Goal: Task Accomplishment & Management: Manage account settings

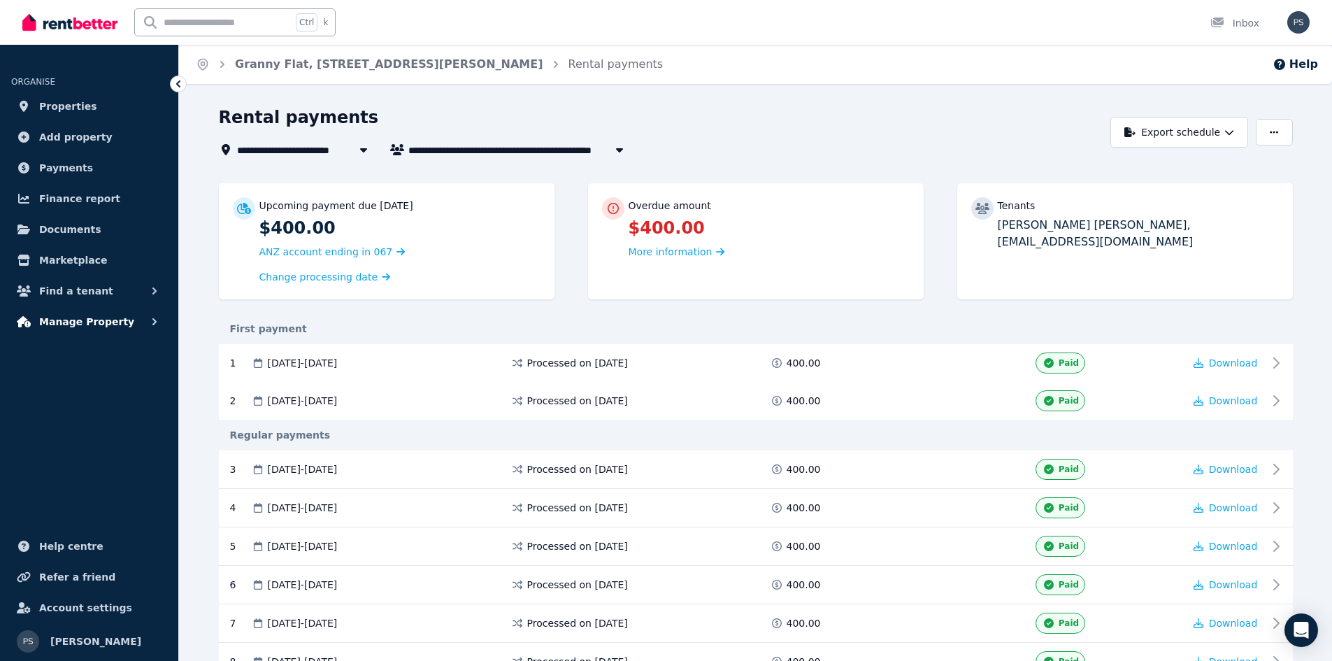
click at [156, 320] on icon "button" at bounding box center [155, 322] width 14 height 14
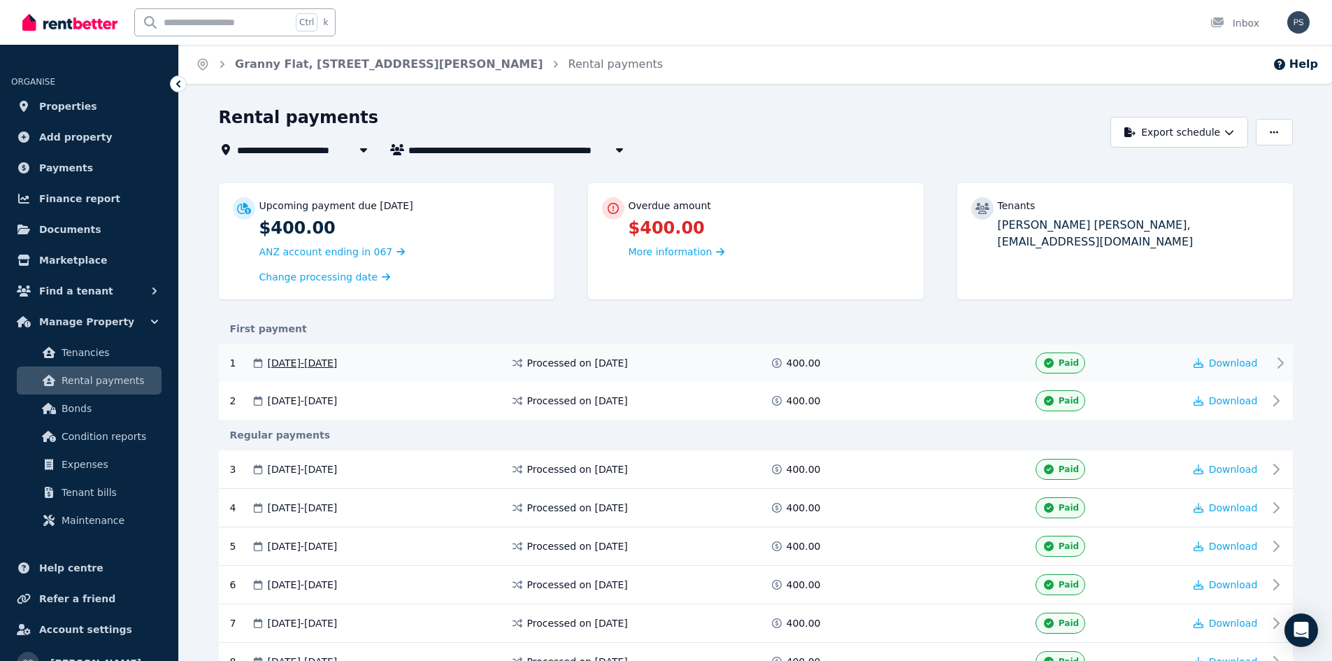
drag, startPoint x: 122, startPoint y: 383, endPoint x: 454, endPoint y: 349, distance: 333.9
click at [122, 384] on span "Rental payments" at bounding box center [109, 380] width 94 height 17
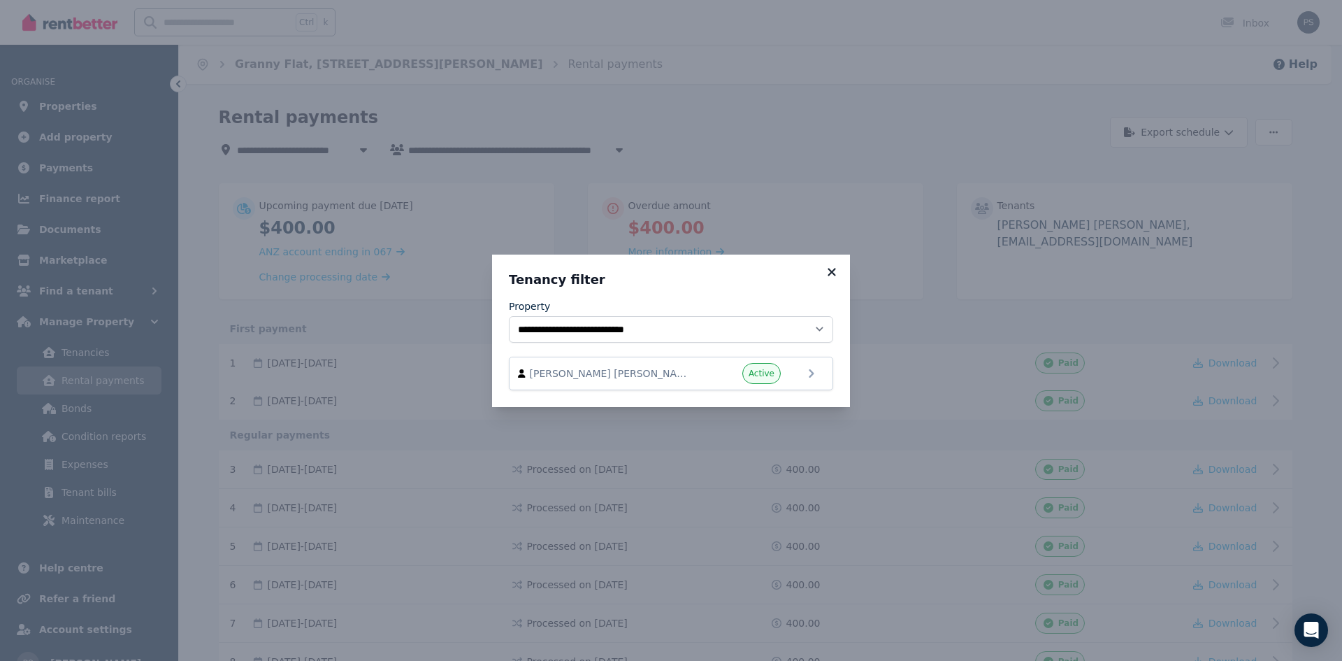
click at [834, 271] on icon at bounding box center [832, 272] width 14 height 13
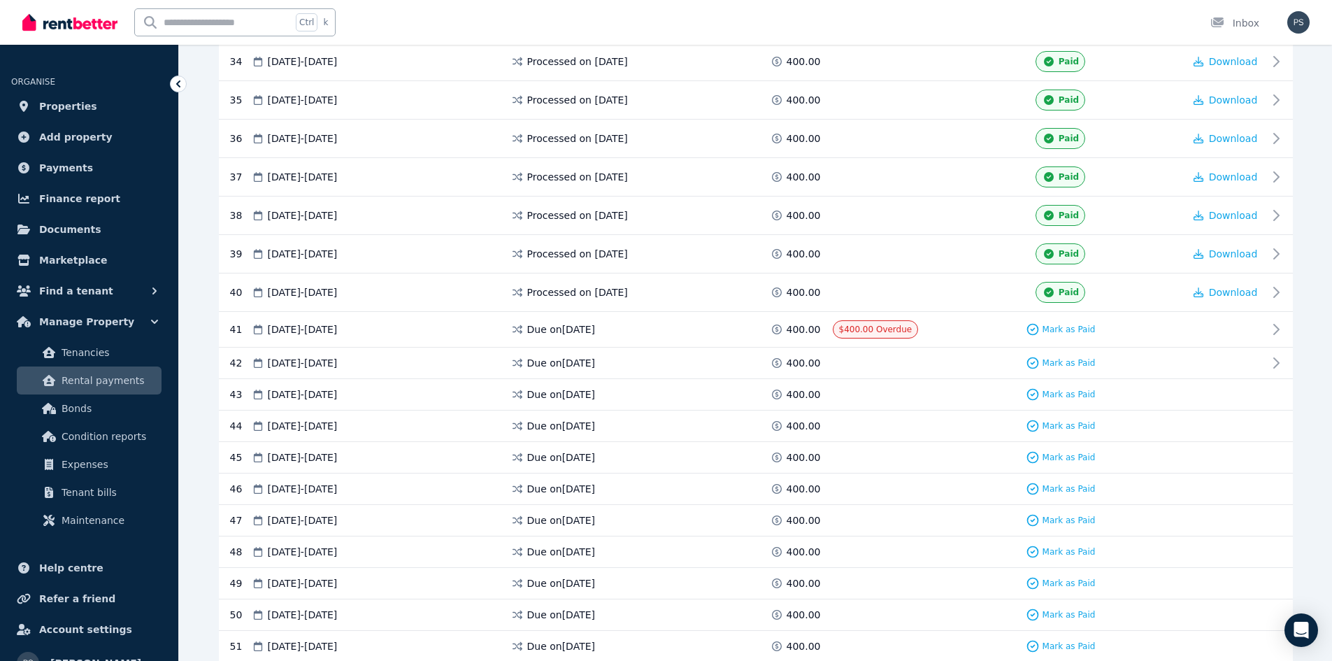
scroll to position [1745, 0]
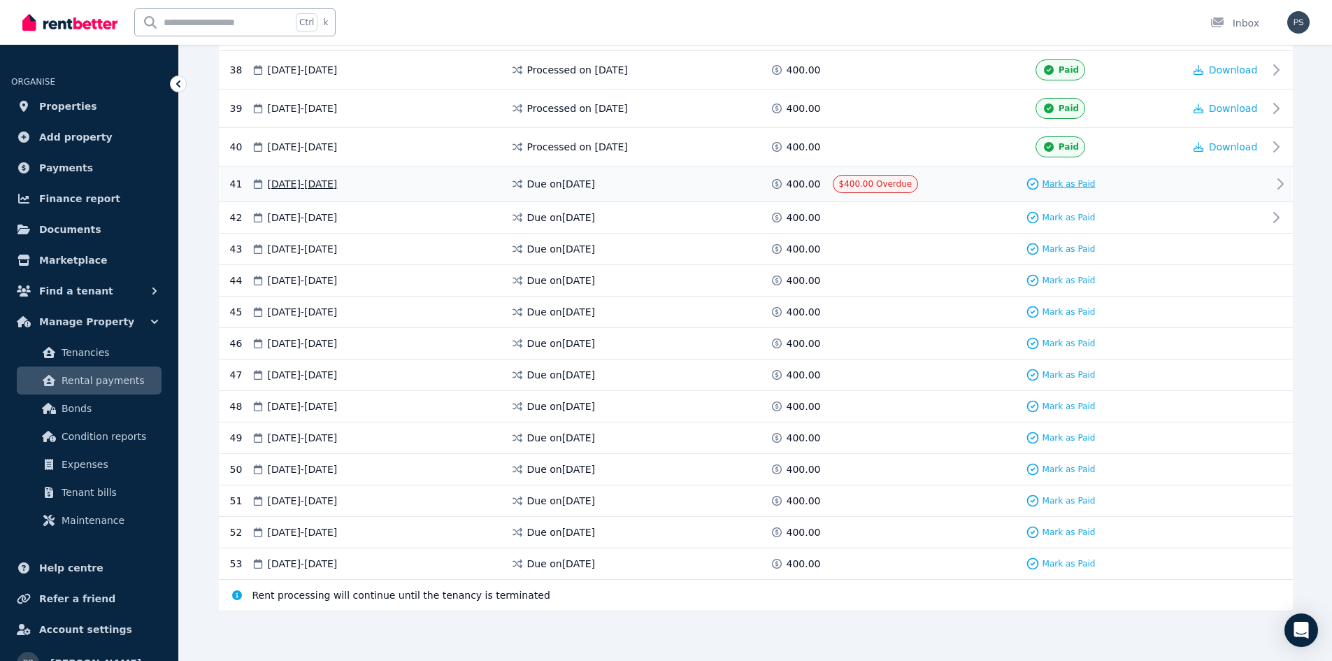
click at [1046, 182] on span "Mark as Paid" at bounding box center [1068, 183] width 53 height 11
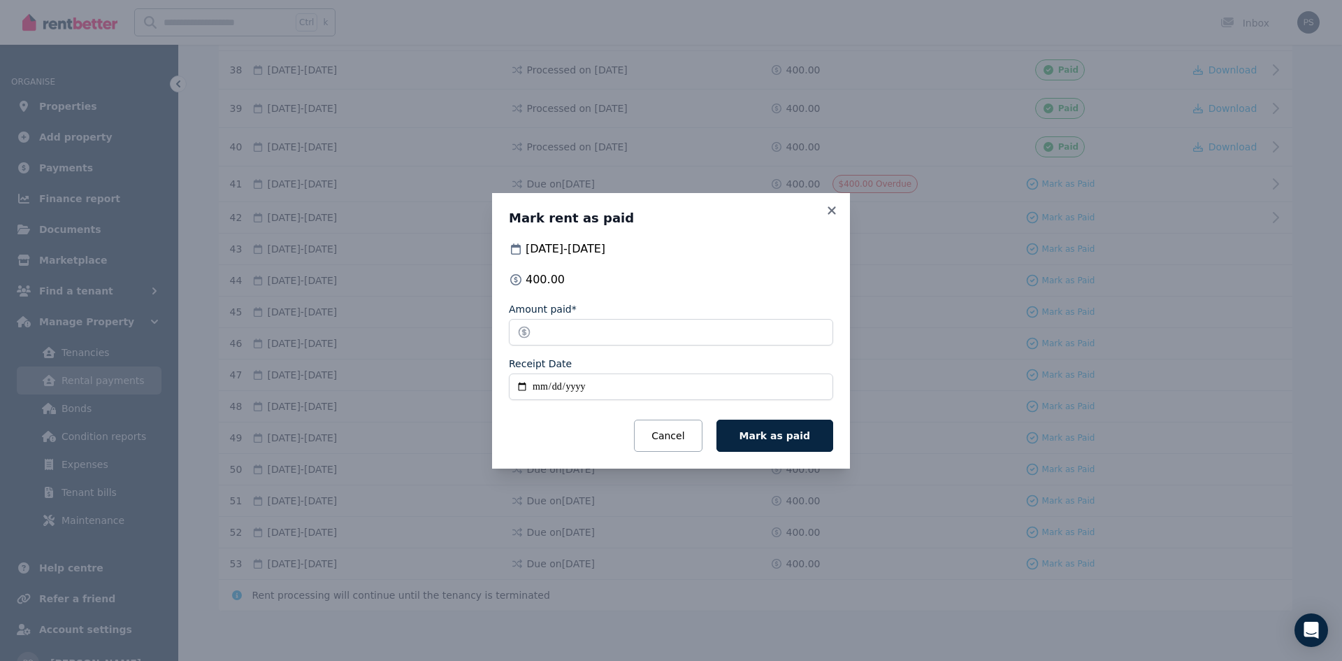
click at [525, 388] on input "Receipt Date" at bounding box center [671, 386] width 324 height 27
type input "**********"
click at [778, 430] on span "Mark as paid" at bounding box center [775, 435] width 71 height 11
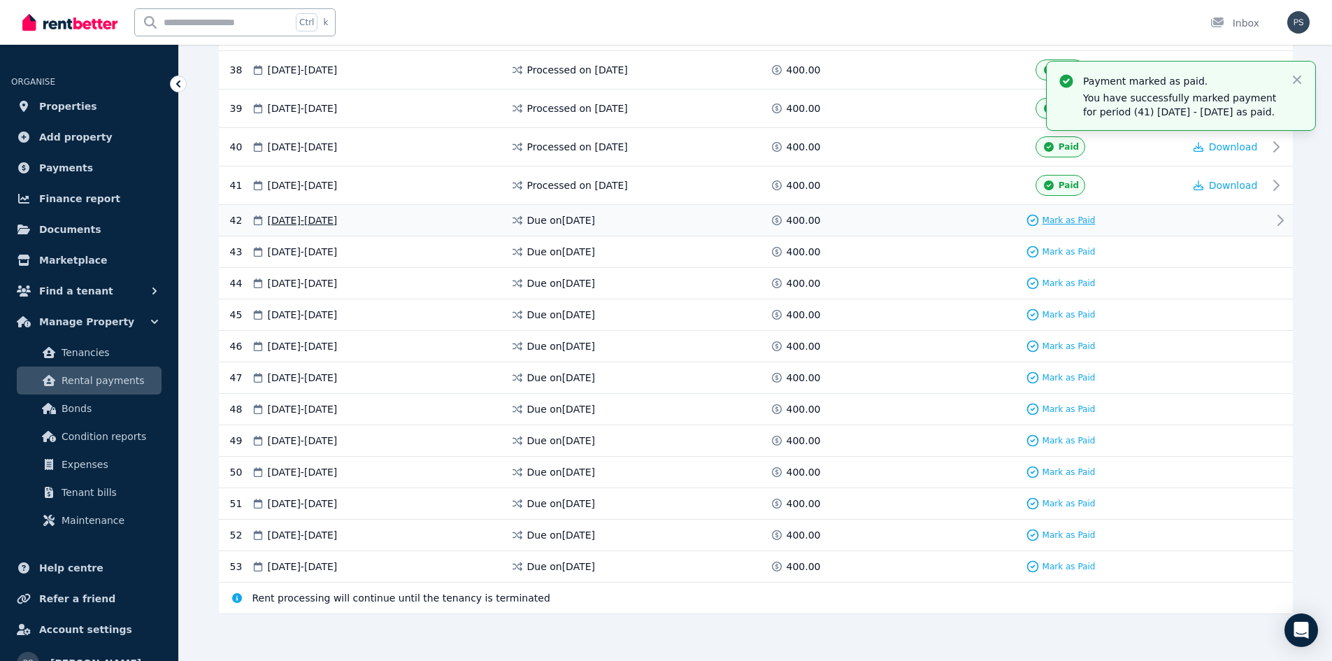
click at [1067, 220] on span "Mark as Paid" at bounding box center [1068, 220] width 53 height 11
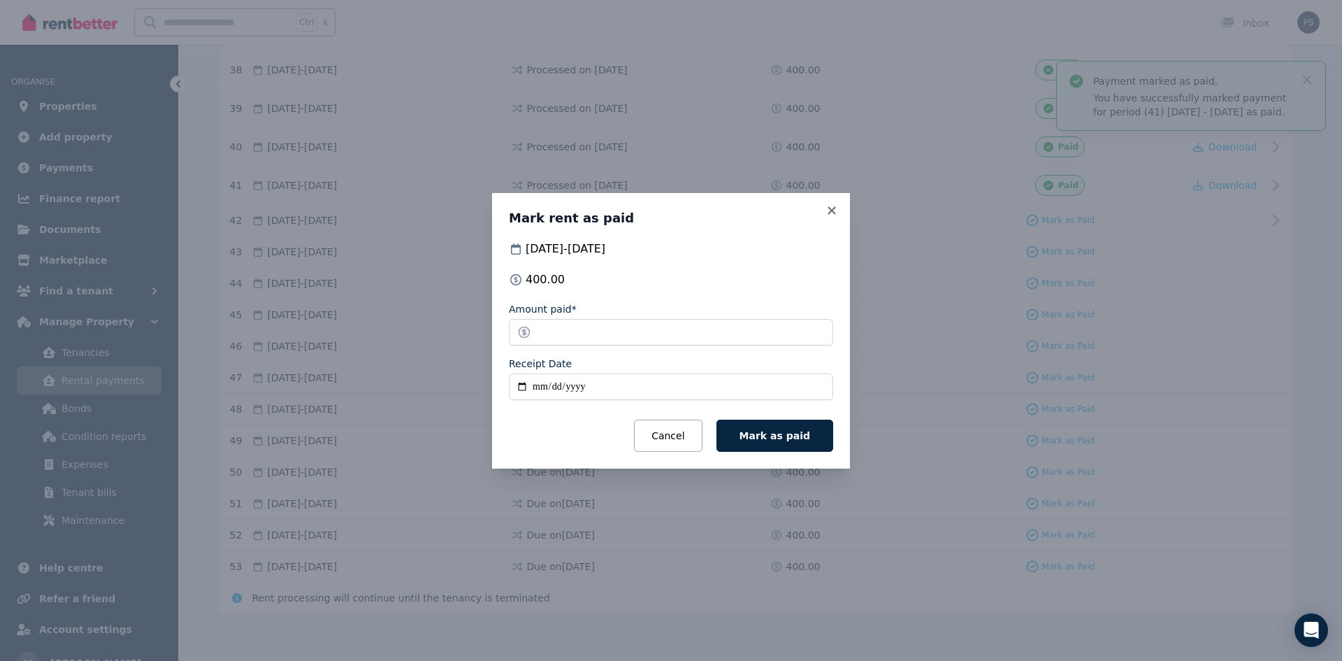
click at [522, 385] on input "Receipt Date" at bounding box center [671, 386] width 324 height 27
type input "**********"
click at [787, 443] on button "Mark as paid" at bounding box center [775, 436] width 117 height 32
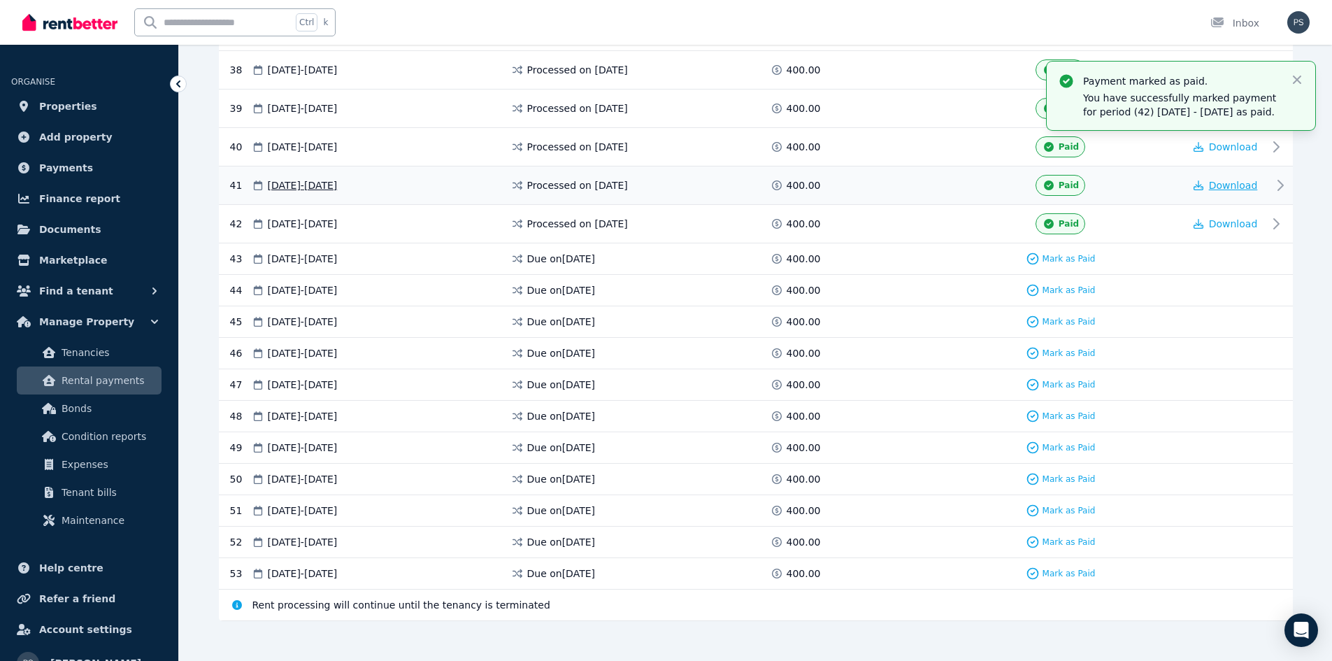
click at [1237, 181] on span "Download" at bounding box center [1233, 185] width 49 height 11
click at [1220, 223] on span "Download" at bounding box center [1233, 223] width 49 height 11
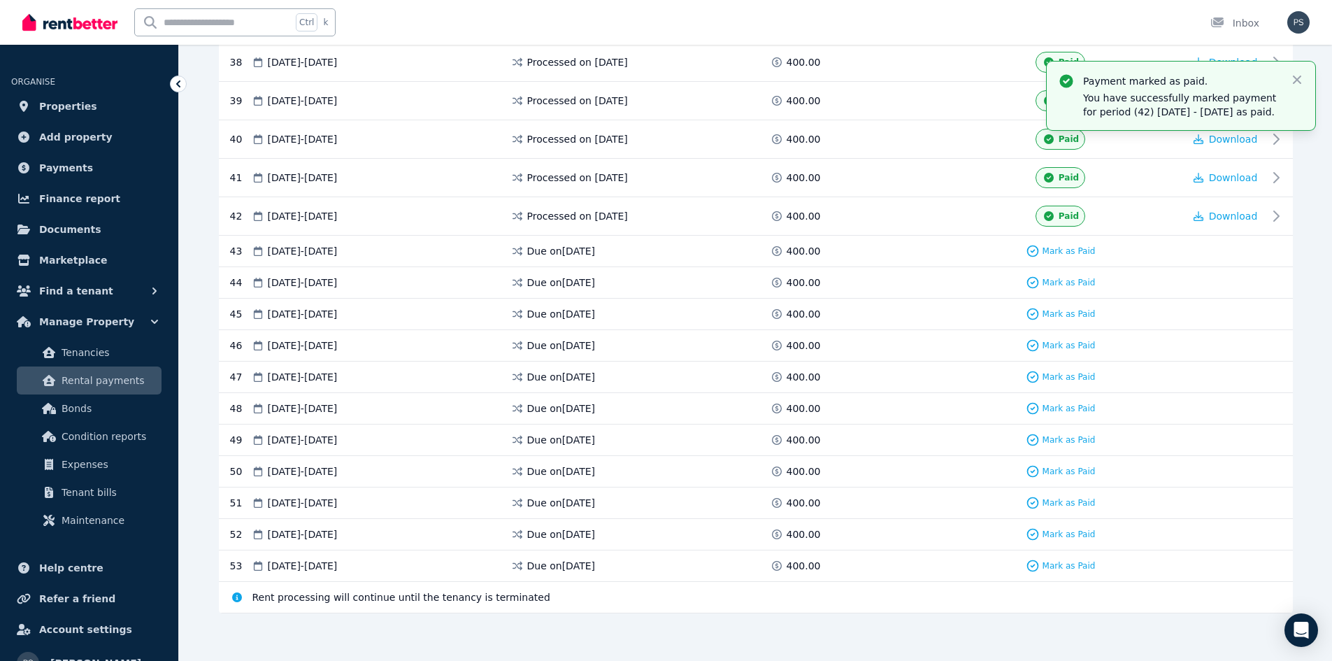
scroll to position [1755, 0]
click at [88, 103] on link "Properties" at bounding box center [89, 106] width 156 height 28
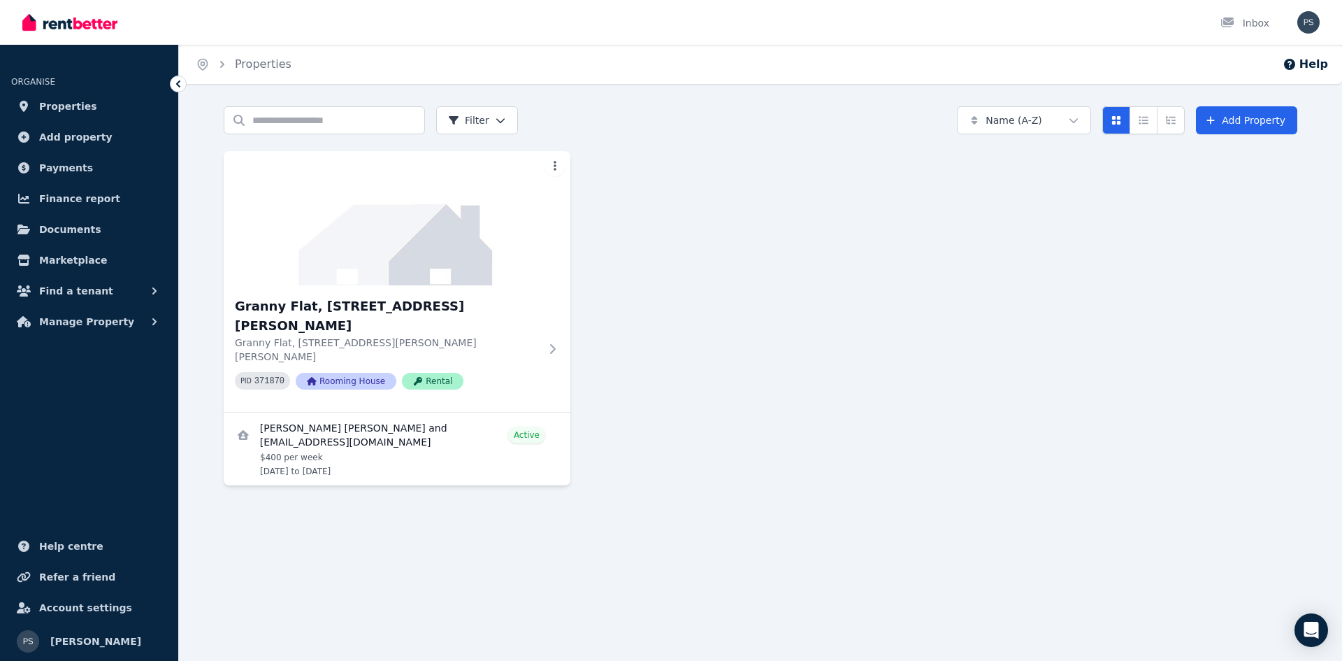
click at [936, 372] on div "[GEOGRAPHIC_DATA], [STREET_ADDRESS][PERSON_NAME][PERSON_NAME][PERSON_NAME] PID …" at bounding box center [761, 318] width 1074 height 334
